Goal: Download file/media

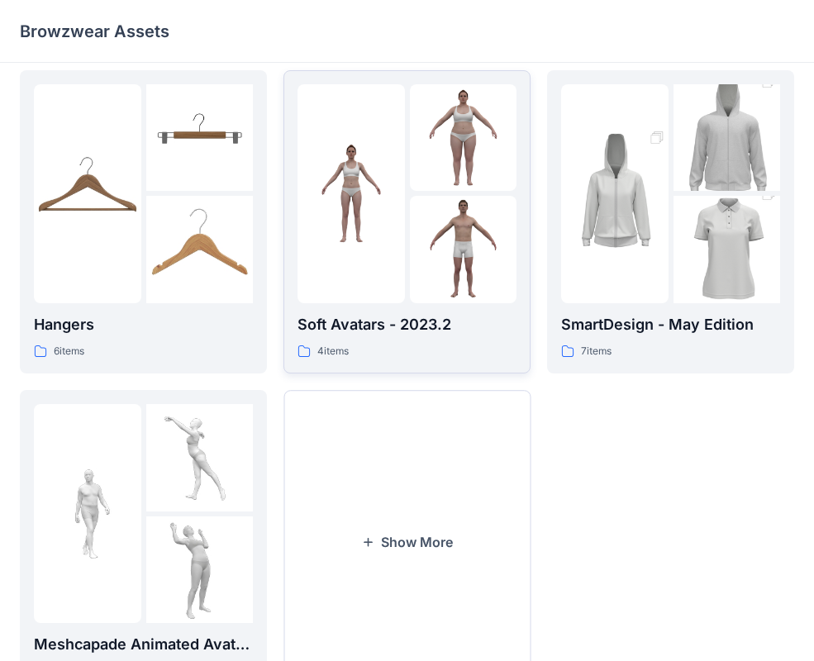
scroll to position [385, 0]
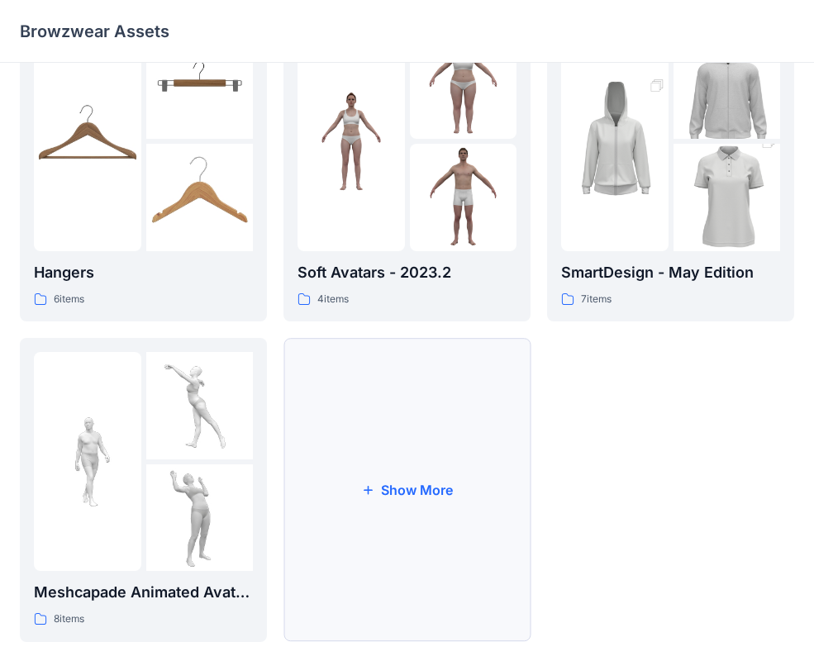
click at [438, 434] on button "Show More" at bounding box center [406, 490] width 247 height 304
click at [377, 492] on div at bounding box center [350, 461] width 107 height 219
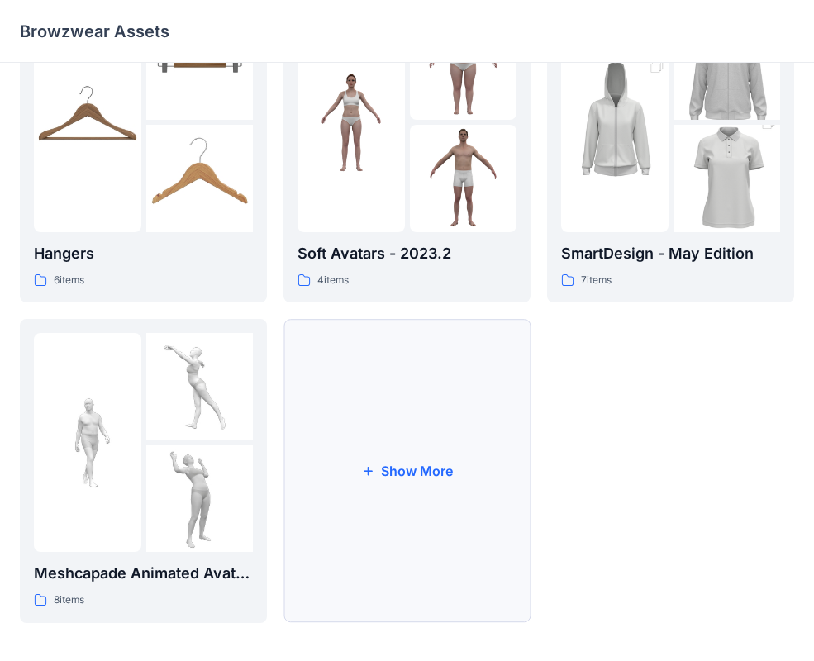
scroll to position [412, 0]
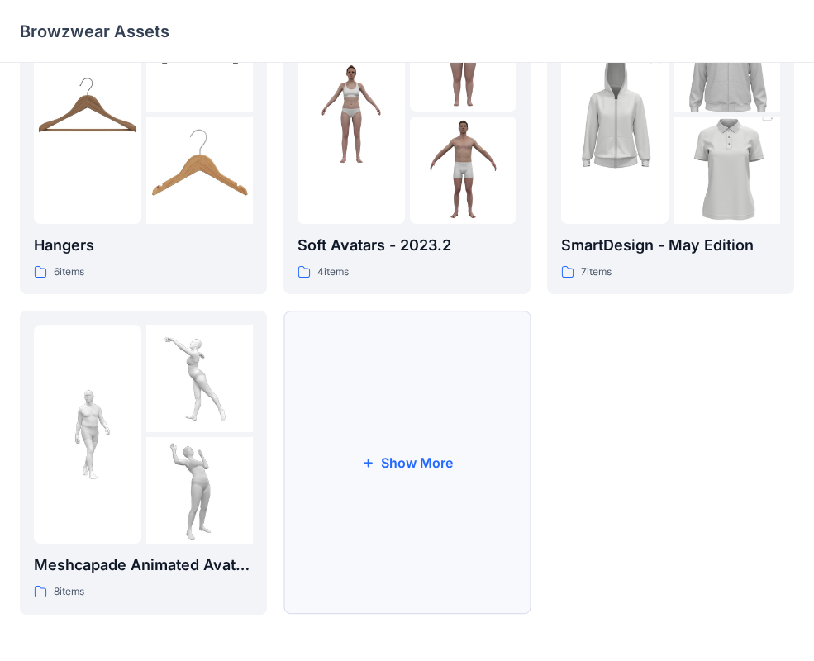
click at [356, 447] on button "Show More" at bounding box center [406, 463] width 247 height 304
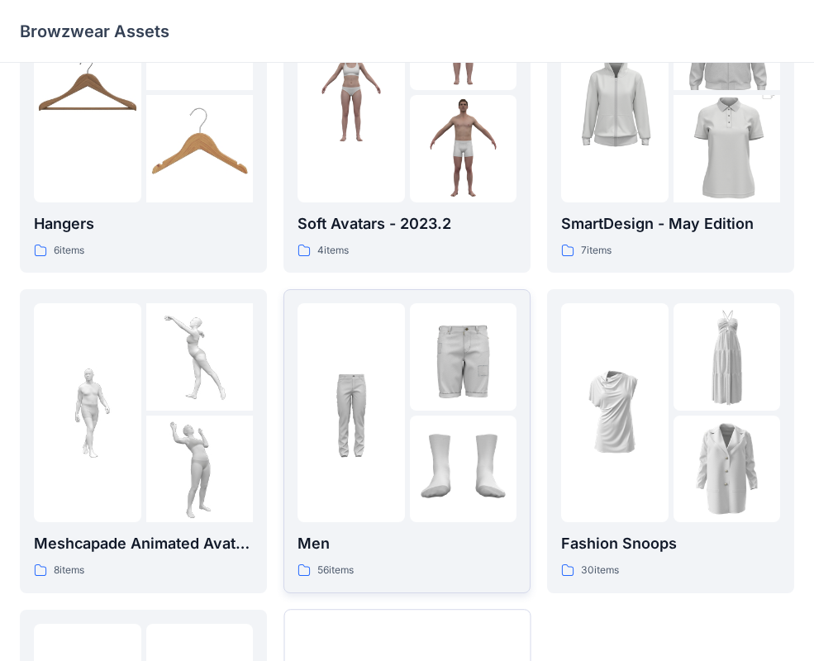
scroll to position [461, 0]
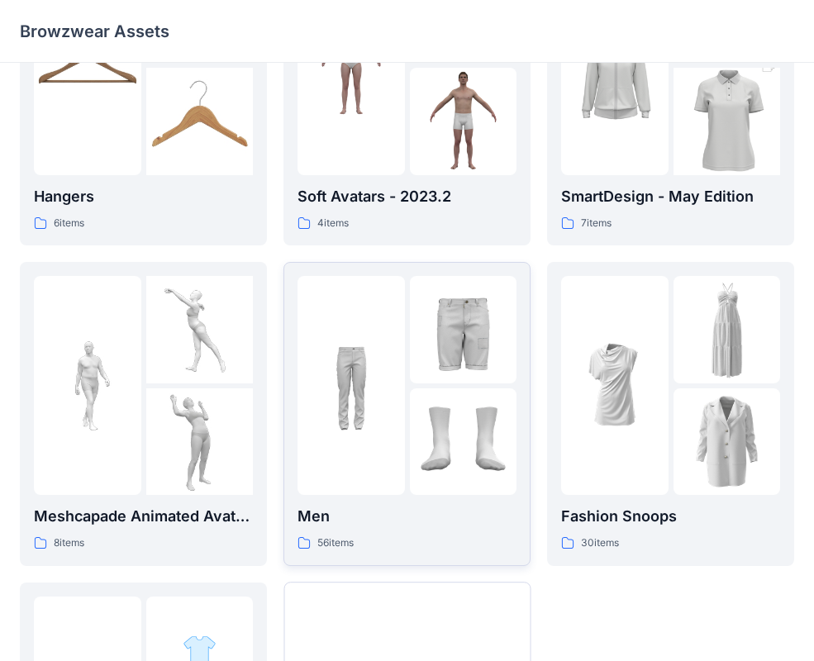
click at [392, 484] on div at bounding box center [350, 385] width 107 height 219
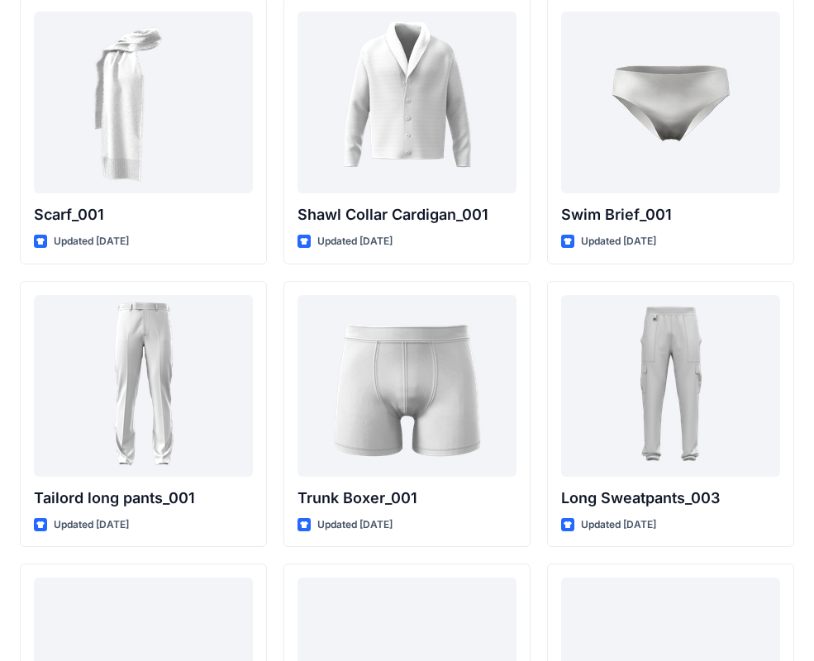
scroll to position [3956, 0]
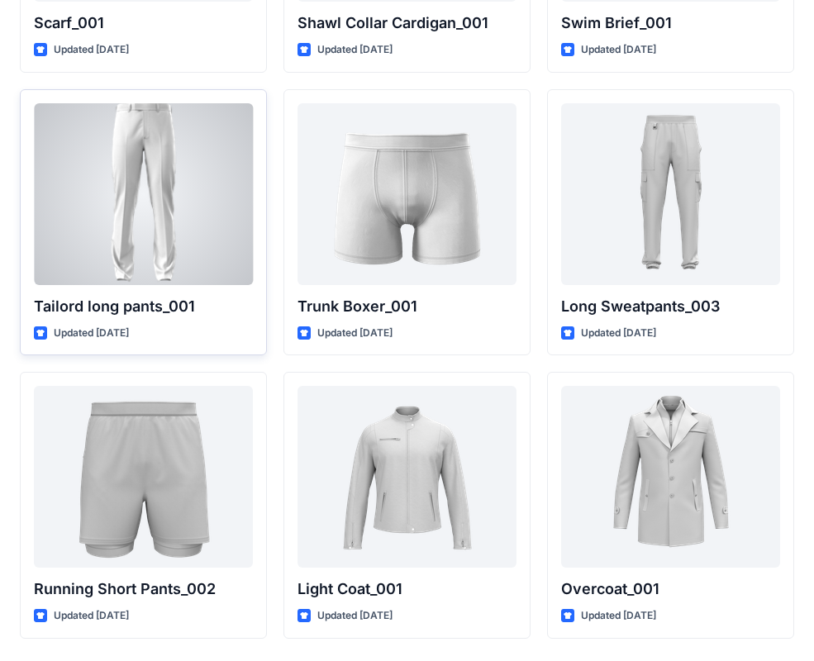
click at [184, 279] on div at bounding box center [143, 194] width 219 height 182
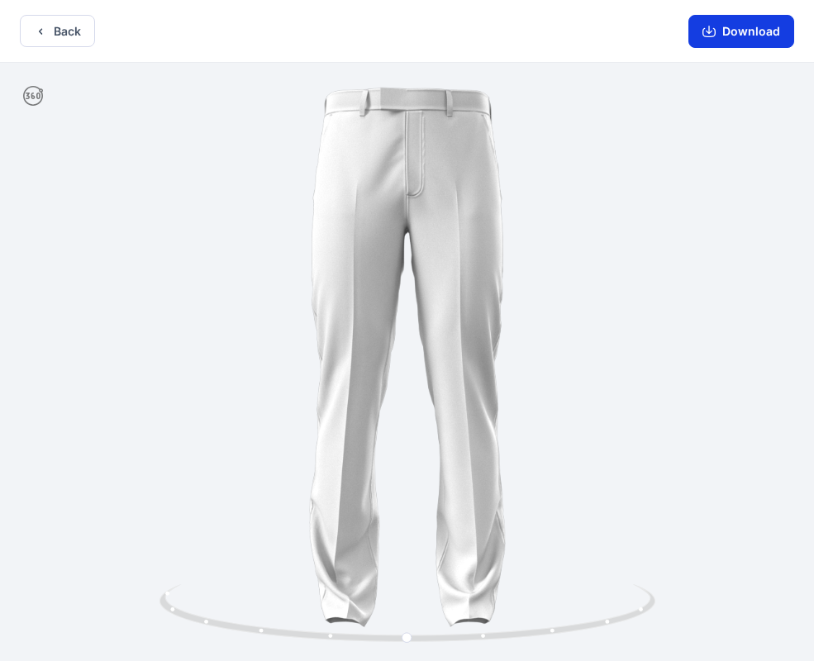
click at [723, 40] on button "Download" at bounding box center [741, 31] width 106 height 33
